Goal: Task Accomplishment & Management: Manage account settings

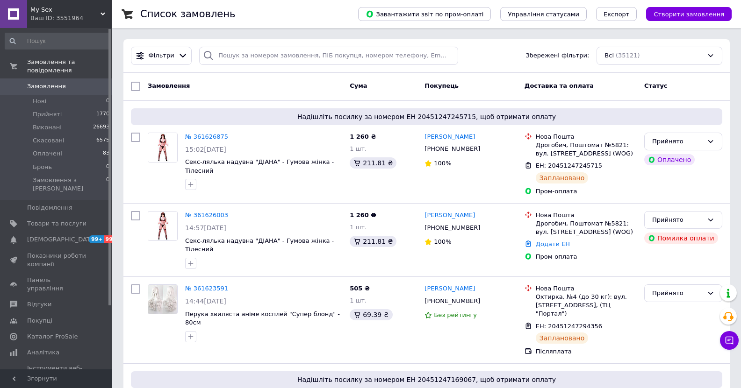
click at [33, 82] on span "Замовлення" at bounding box center [46, 86] width 39 height 8
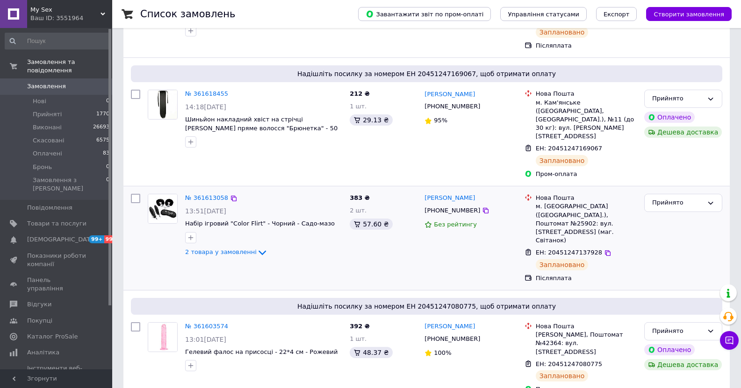
scroll to position [327, 0]
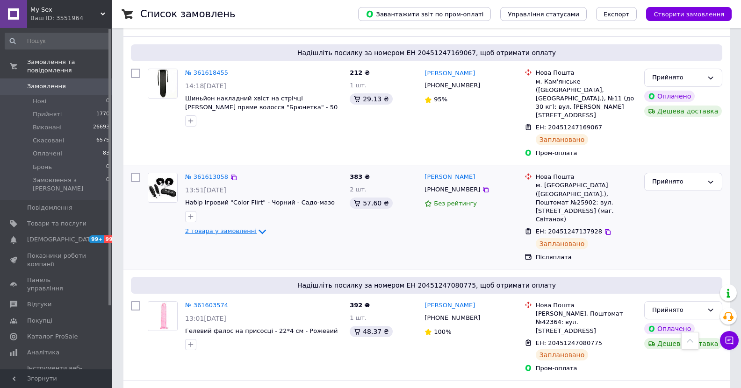
click at [244, 228] on span "2 товара у замовленні" at bounding box center [221, 231] width 72 height 7
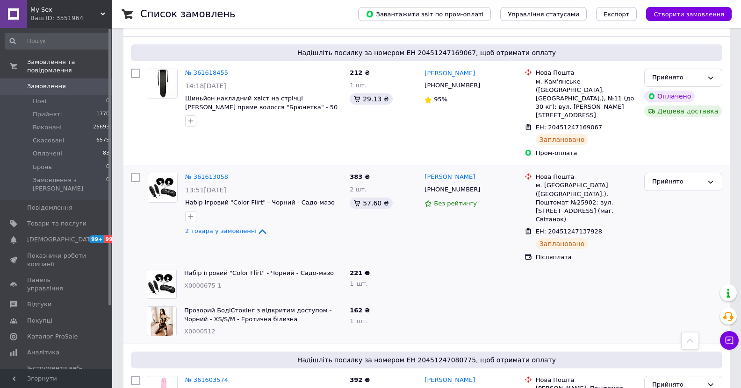
click at [193, 328] on span "X0000512" at bounding box center [199, 331] width 31 height 7
copy span "X0000512"
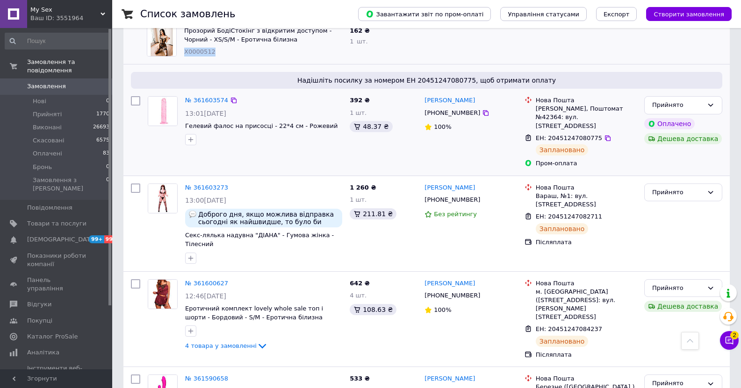
scroll to position [608, 0]
click at [201, 280] on link "№ 361600627" at bounding box center [206, 283] width 43 height 7
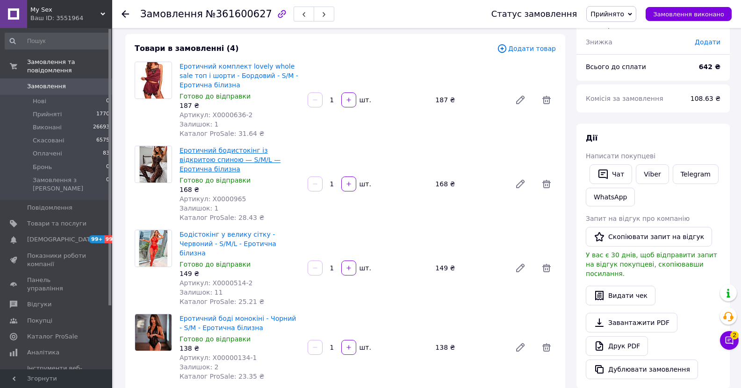
scroll to position [47, 0]
click at [220, 195] on span "Артикул: X0000965" at bounding box center [212, 198] width 67 height 7
copy span "X0000965"
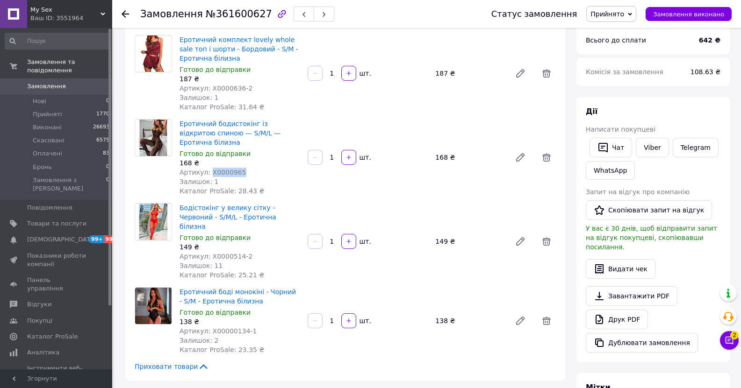
scroll to position [140, 0]
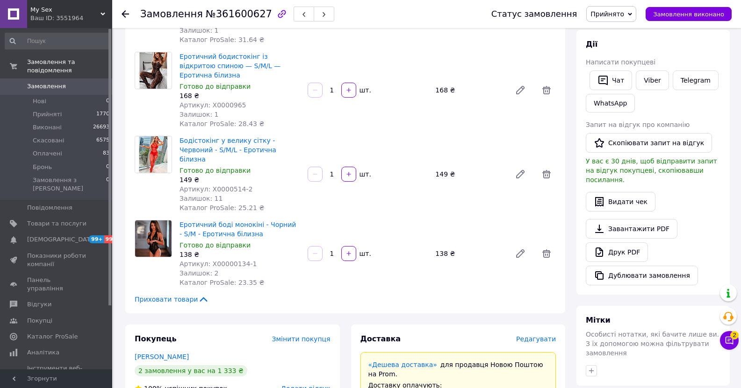
click at [230, 260] on span "Артикул: X00000134-1" at bounding box center [217, 263] width 77 height 7
copy span "X00000134"
click at [36, 220] on span "Товари та послуги" at bounding box center [56, 224] width 59 height 8
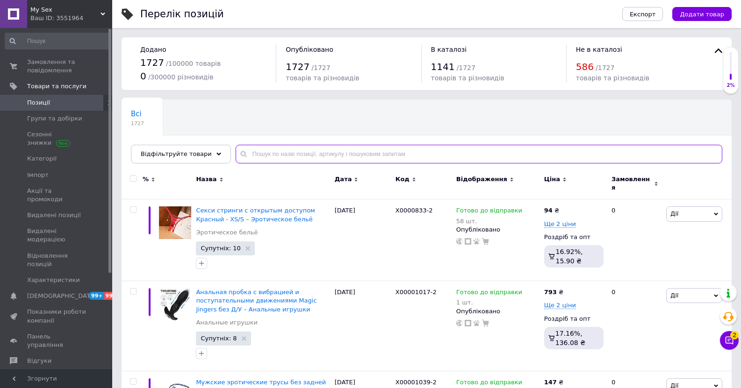
click at [284, 146] on input "text" at bounding box center [479, 154] width 487 height 19
paste input "X0000428"
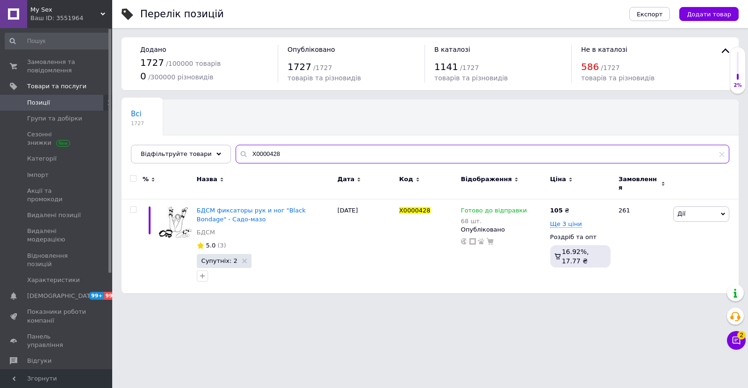
type input "X0000428"
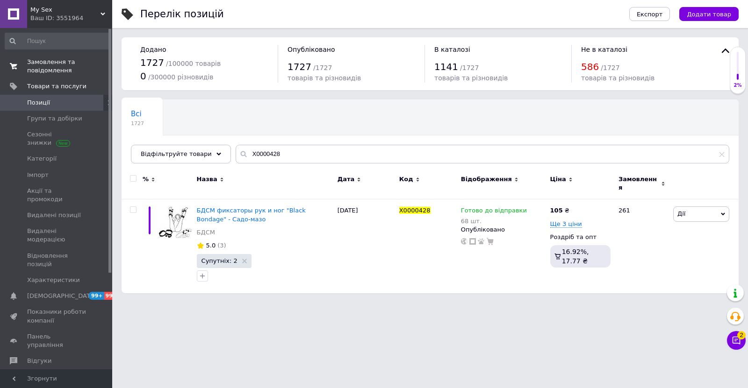
click at [48, 60] on span "Замовлення та повідомлення" at bounding box center [56, 66] width 59 height 17
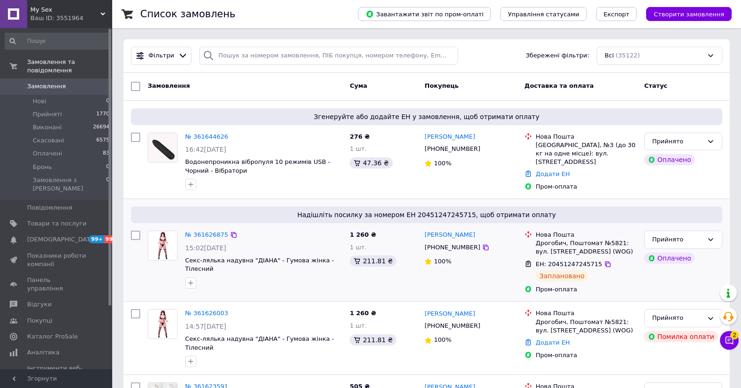
scroll to position [93, 0]
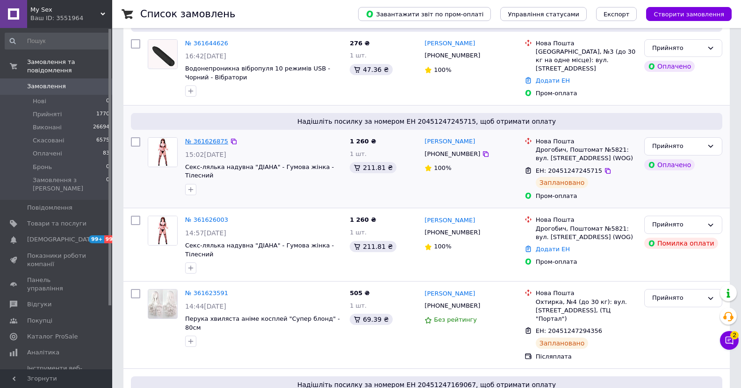
click at [205, 139] on link "№ 361626875" at bounding box center [206, 141] width 43 height 7
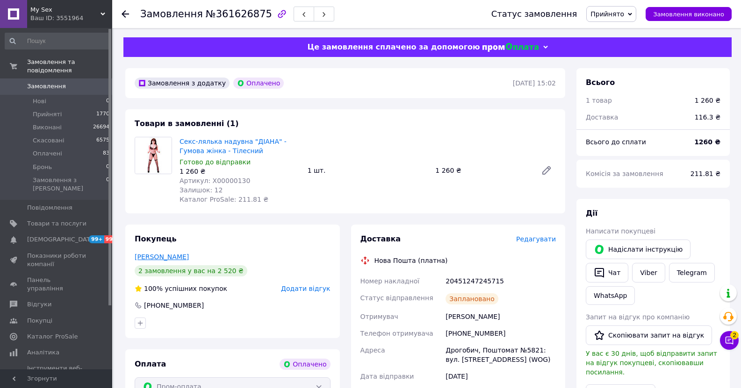
click at [158, 258] on link "[PERSON_NAME]" at bounding box center [162, 256] width 54 height 7
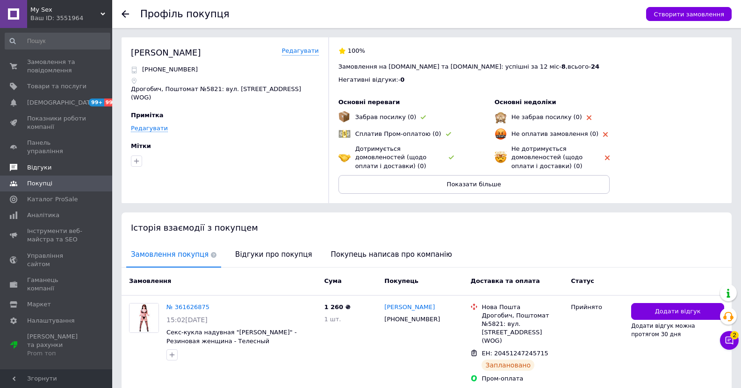
click at [34, 164] on span "Відгуки" at bounding box center [39, 168] width 24 height 8
